Goal: Navigation & Orientation: Find specific page/section

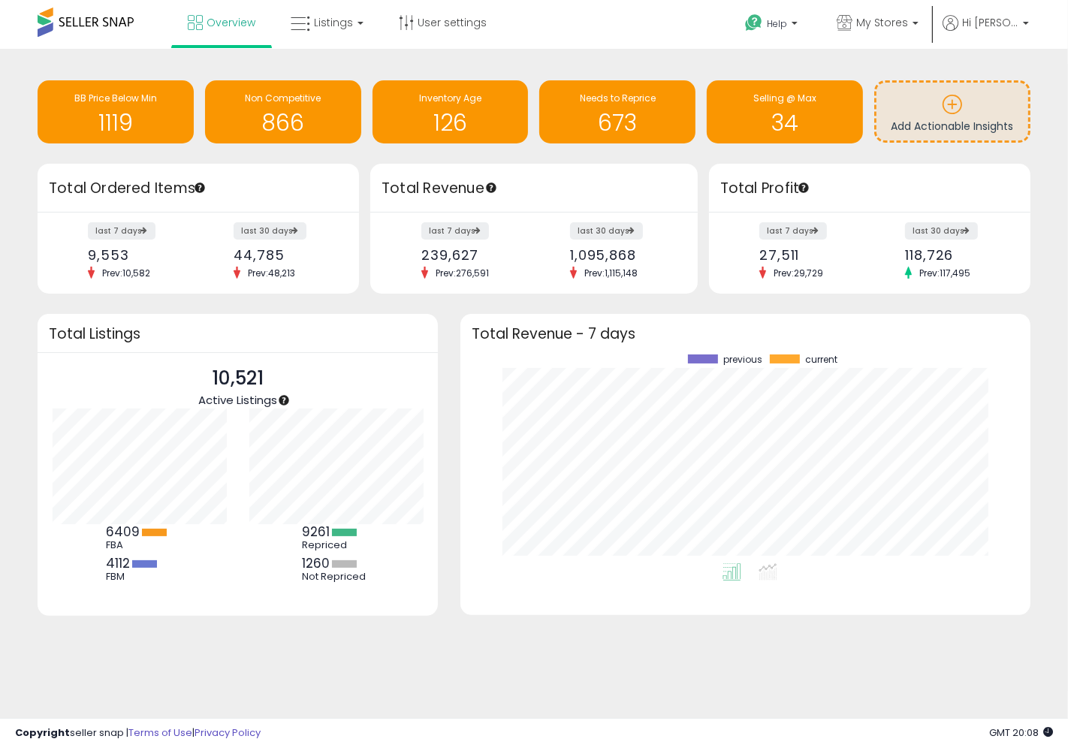
scroll to position [208, 539]
click at [533, 354] on div "previous current" at bounding box center [772, 359] width 486 height 11
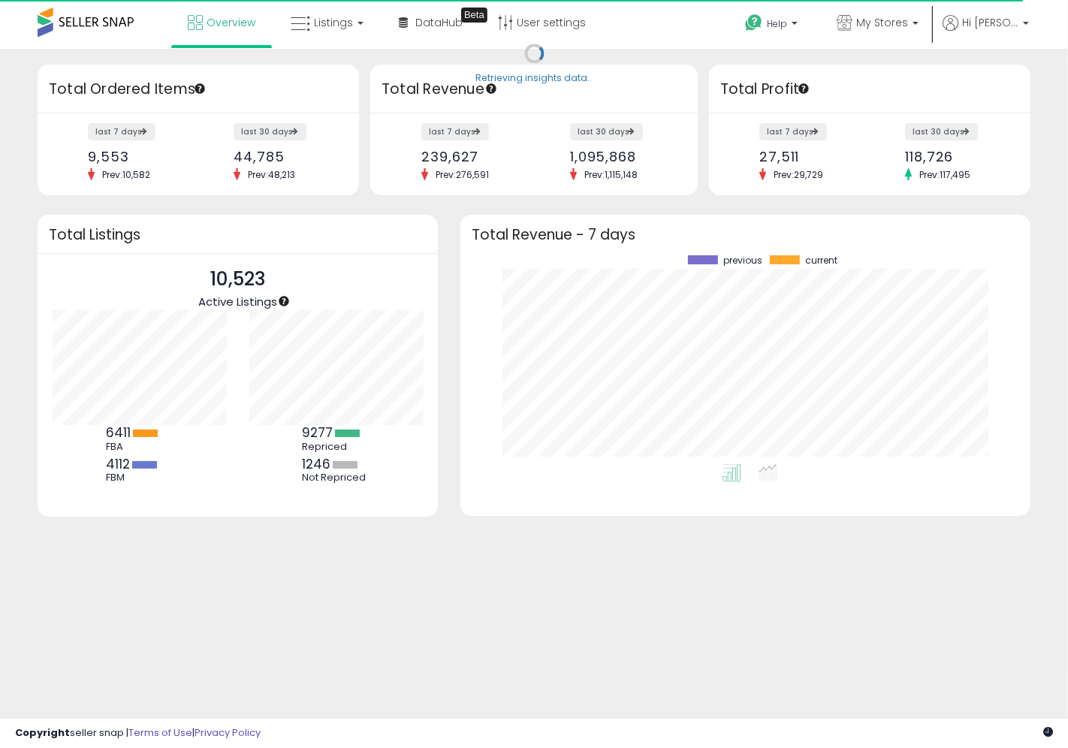
scroll to position [208, 539]
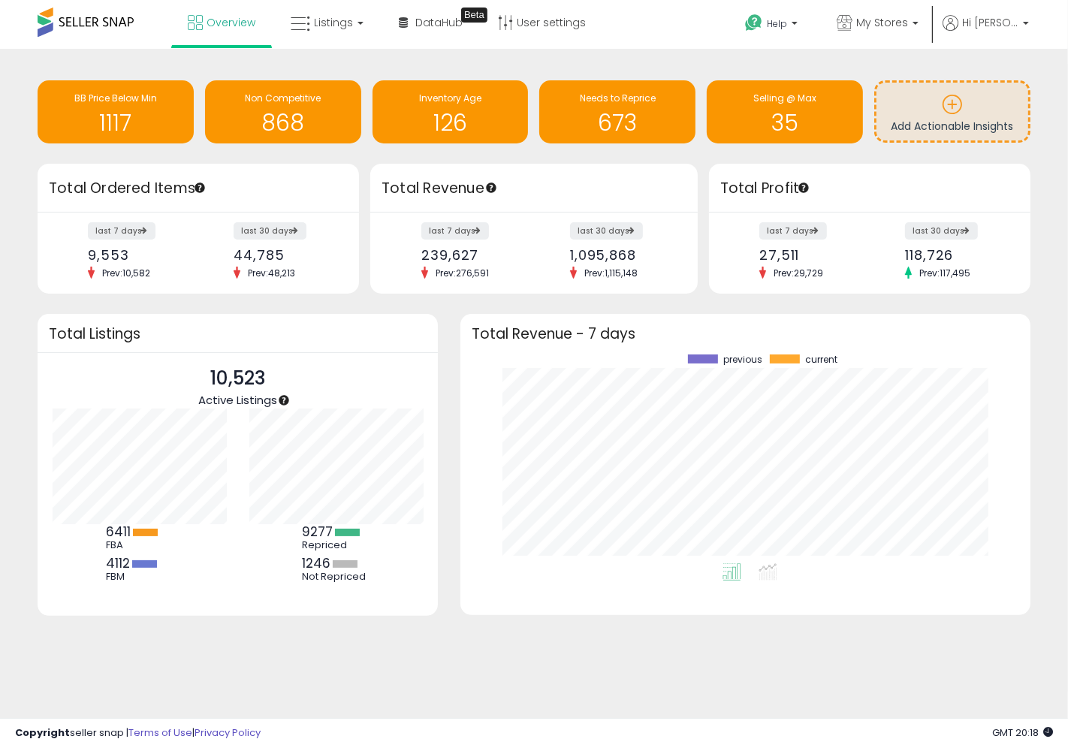
click at [533, 354] on div "previous current" at bounding box center [772, 359] width 486 height 11
click at [287, 711] on body "Unable to login Retrieving listings data.. has not yet accepted the Terms of Us…" at bounding box center [534, 374] width 1068 height 748
